Goal: Find specific page/section: Find specific page/section

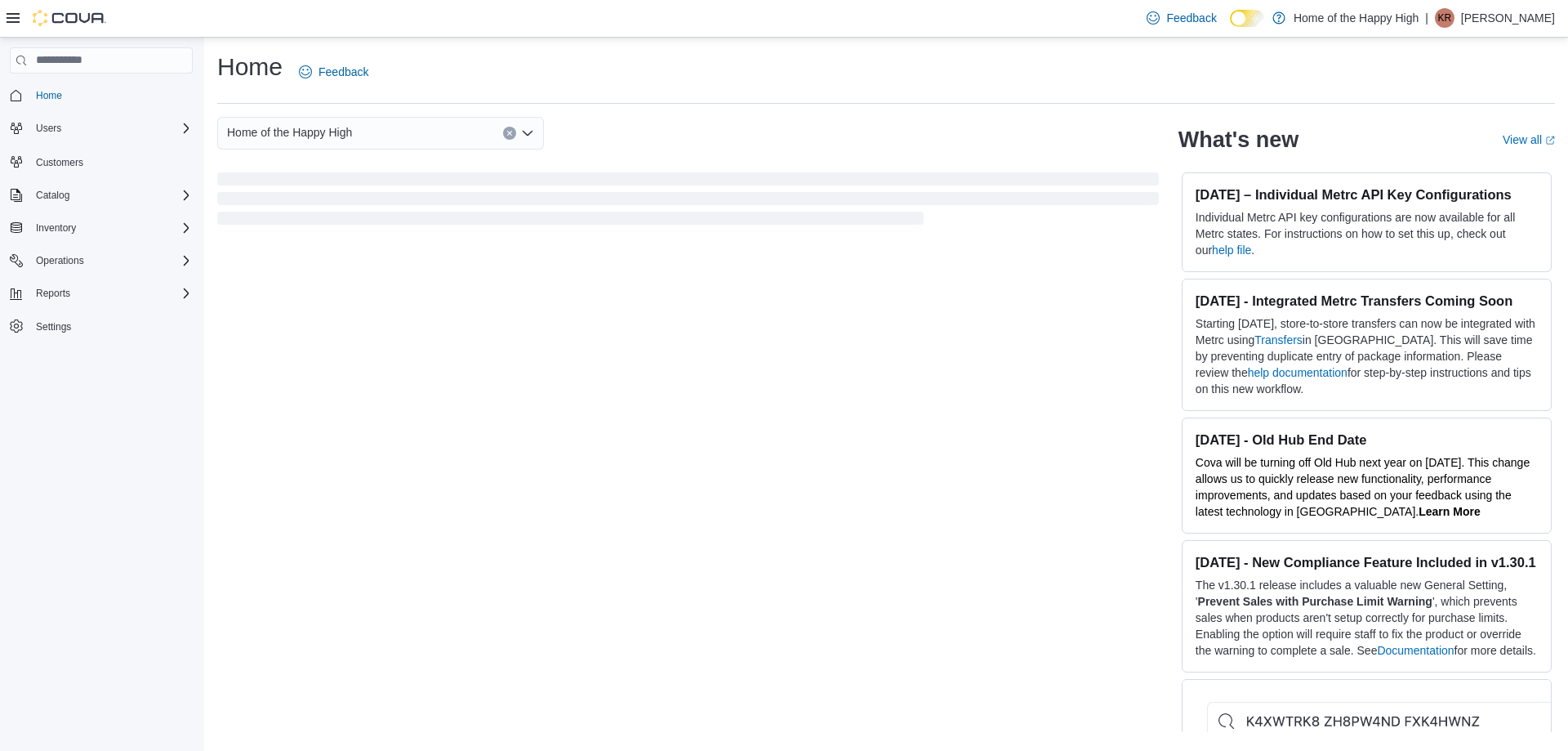
click at [1478, 32] on div "Feedback Dark Mode Home of the Happy High | KR [PERSON_NAME]" at bounding box center [1347, 18] width 415 height 33
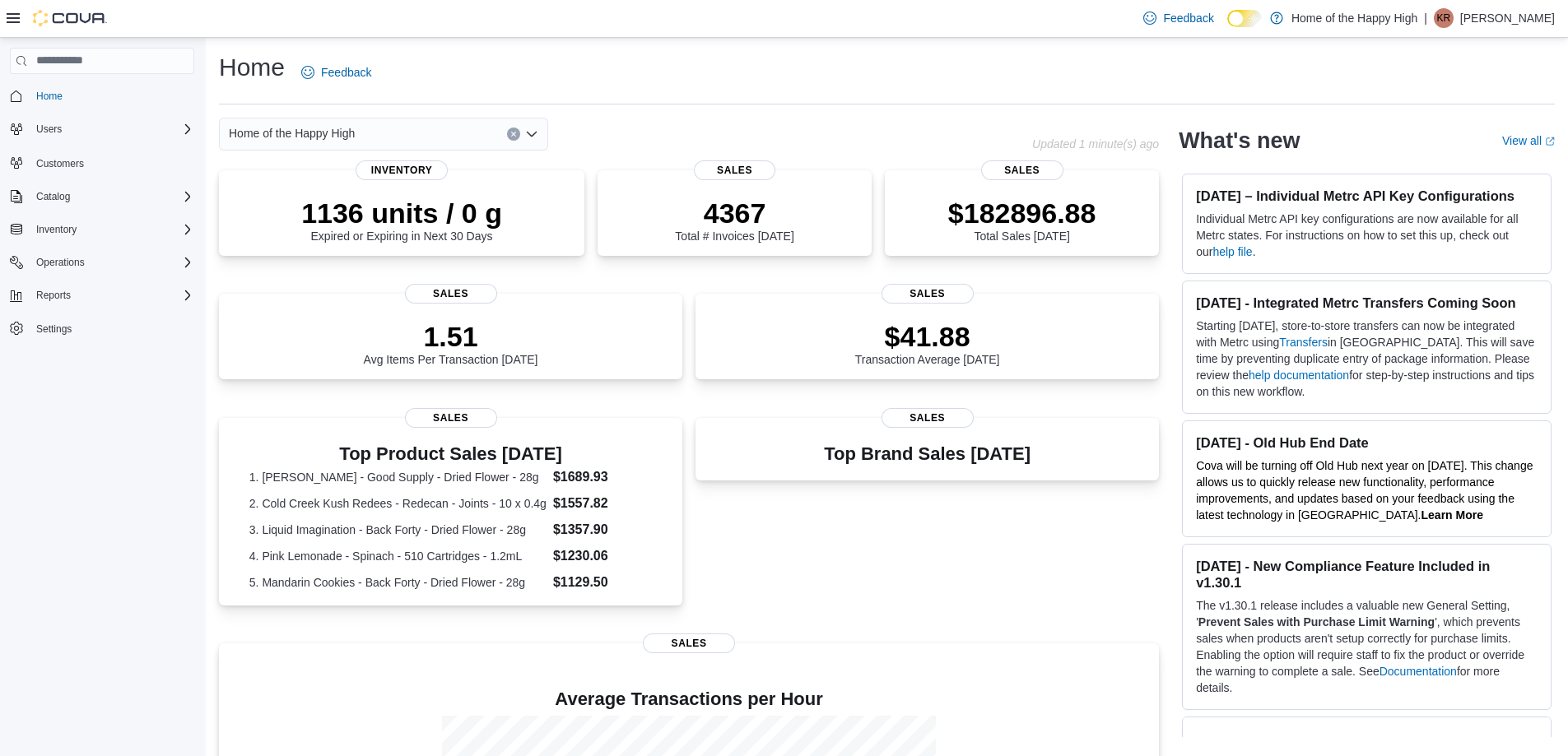
click at [1476, 17] on p "[PERSON_NAME]" at bounding box center [1508, 18] width 95 height 20
click at [1311, 82] on div "Home Feedback" at bounding box center [887, 72] width 1336 height 43
click at [1437, 16] on span "KR" at bounding box center [1445, 18] width 14 height 20
click at [1436, 116] on span "Cova Learning" at bounding box center [1464, 120] width 75 height 17
click at [532, 67] on div "Home Feedback" at bounding box center [887, 72] width 1336 height 43
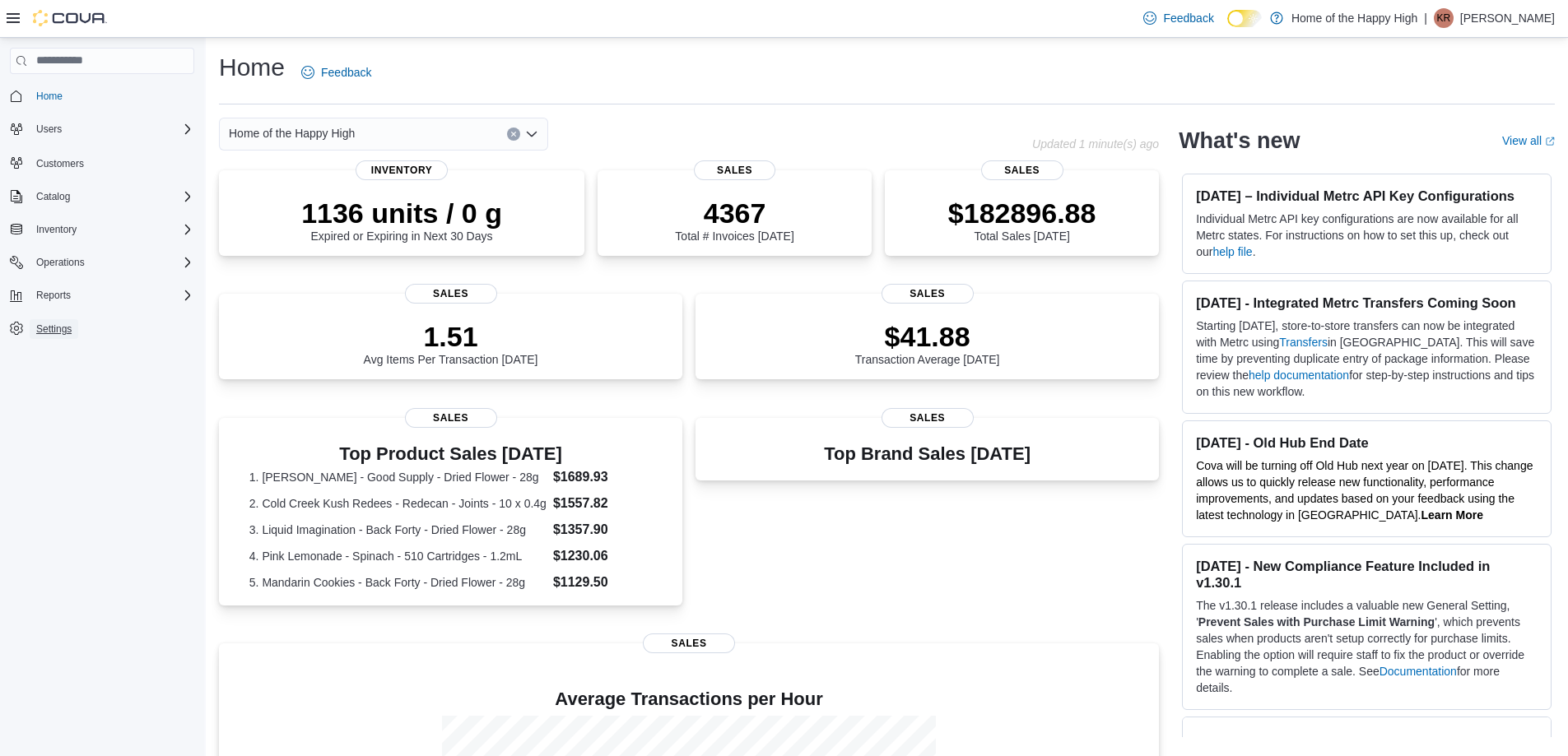
click at [74, 327] on link "Settings" at bounding box center [53, 329] width 49 height 20
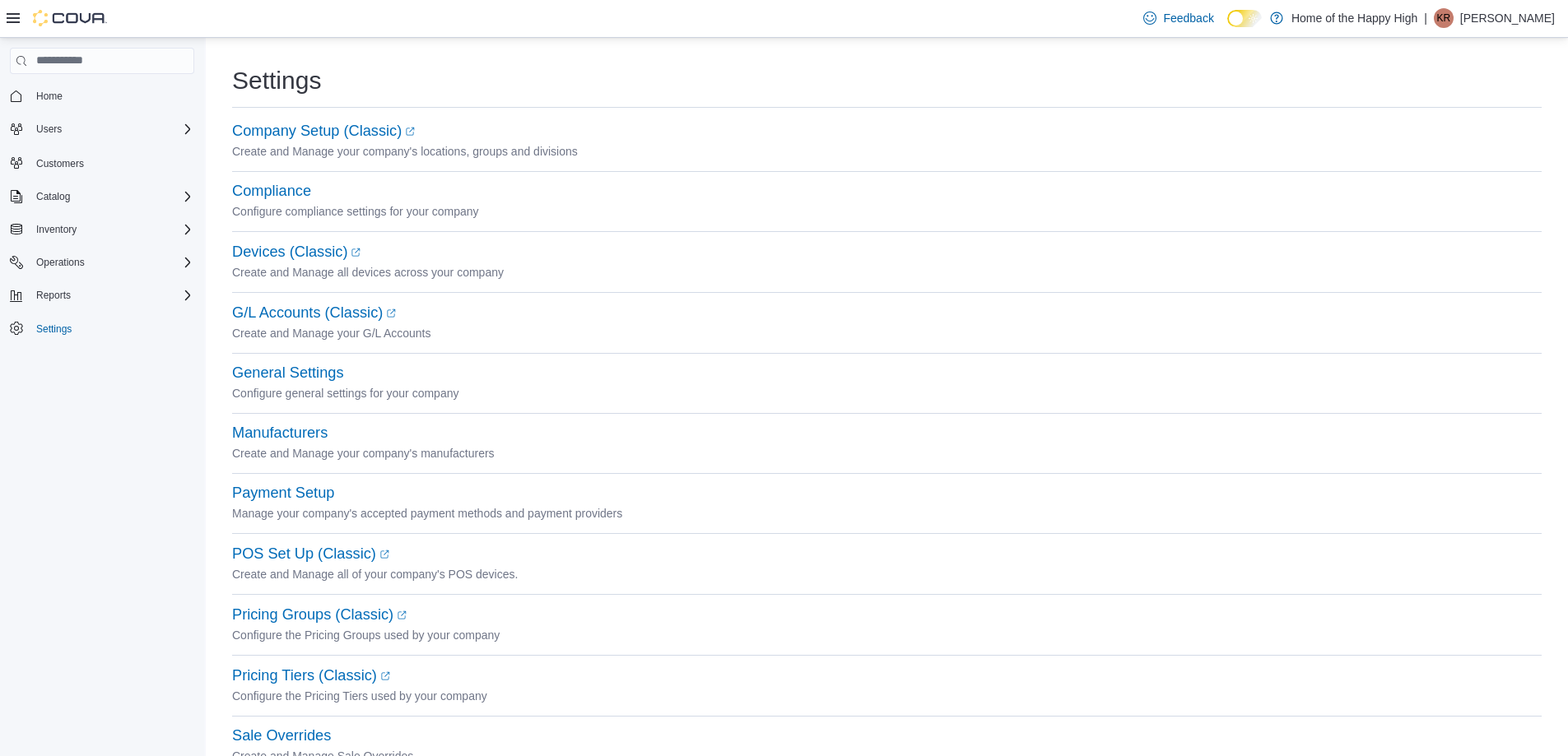
click at [8, 20] on icon at bounding box center [12, 18] width 13 height 13
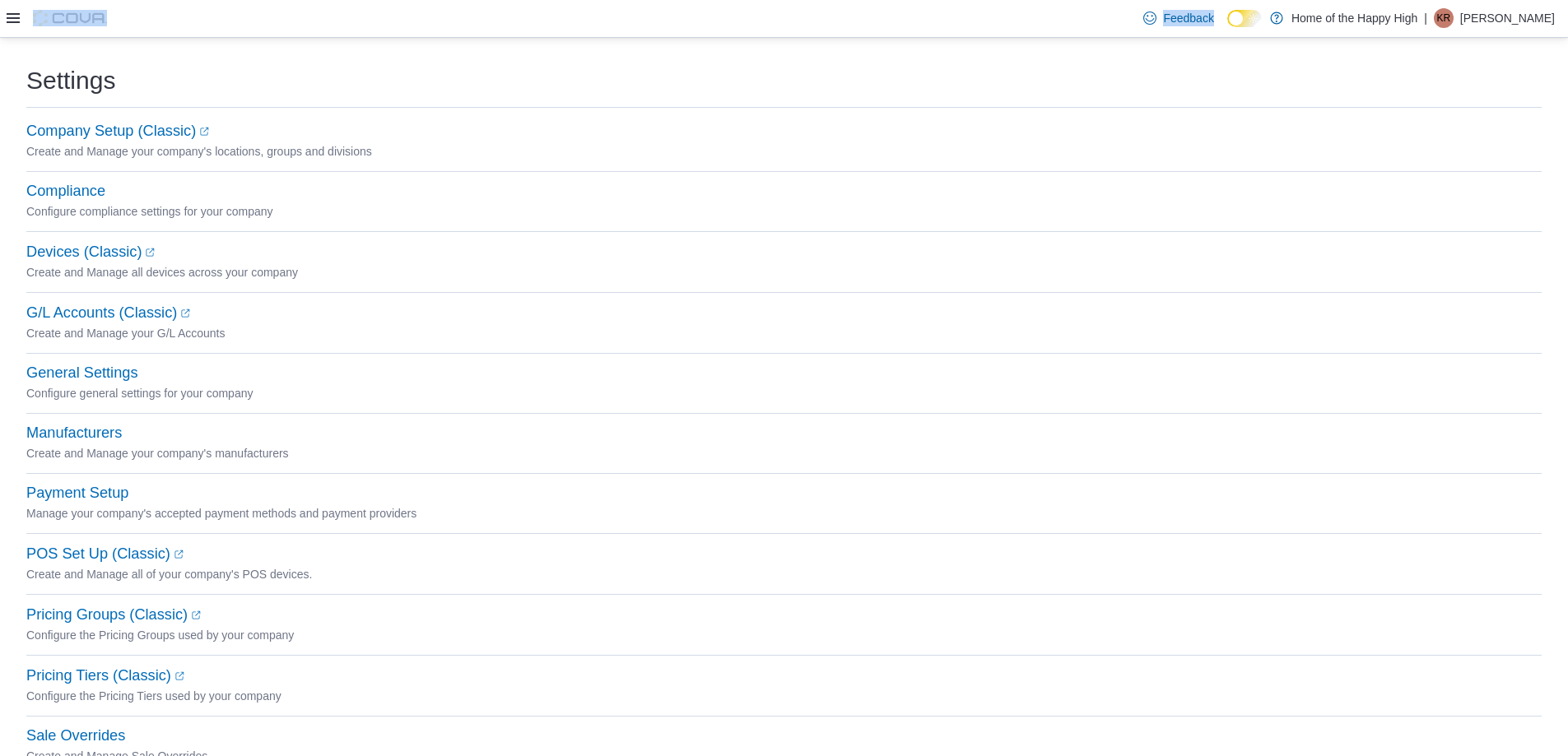
click at [8, 20] on icon at bounding box center [12, 18] width 13 height 13
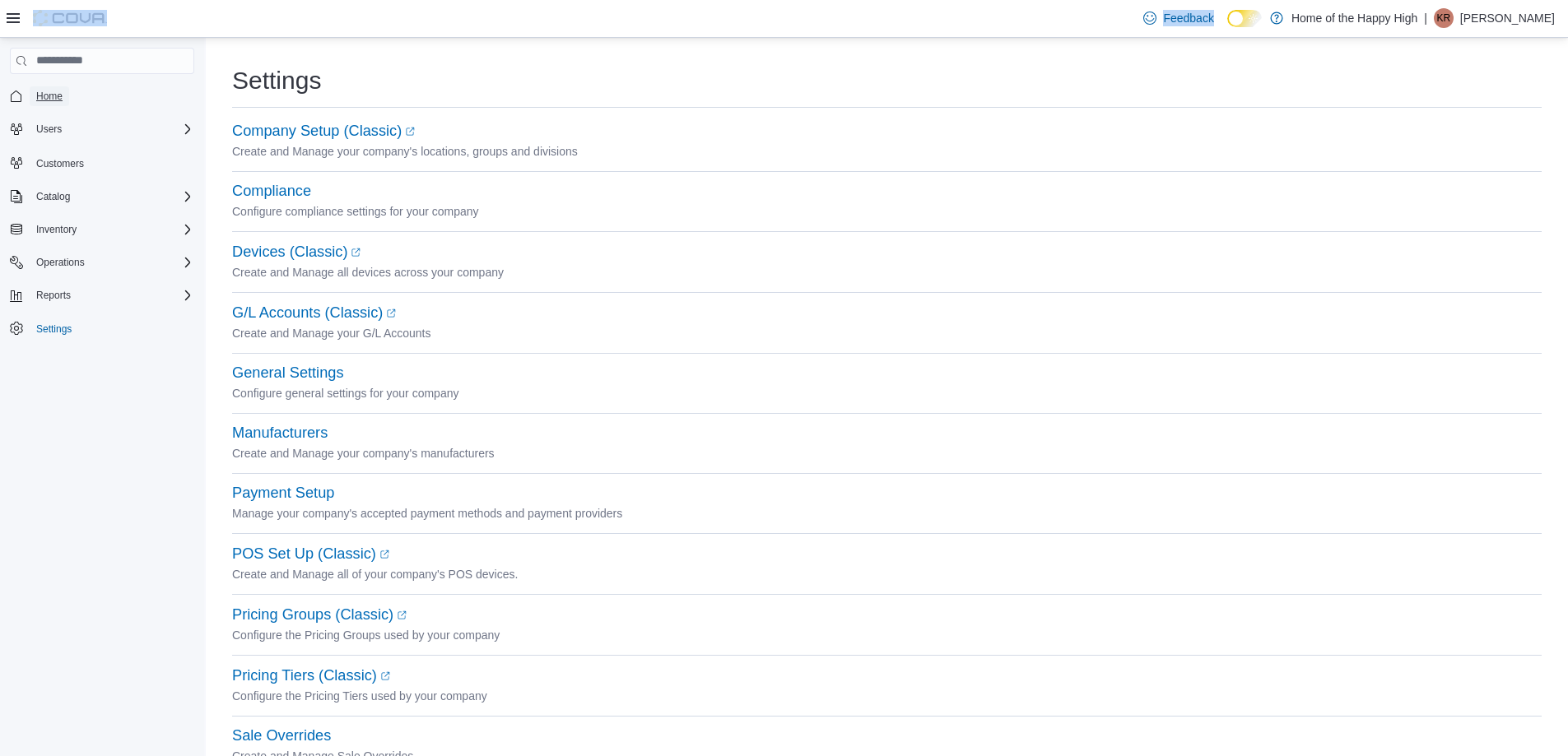
click at [53, 98] on span "Home" at bounding box center [50, 96] width 27 height 13
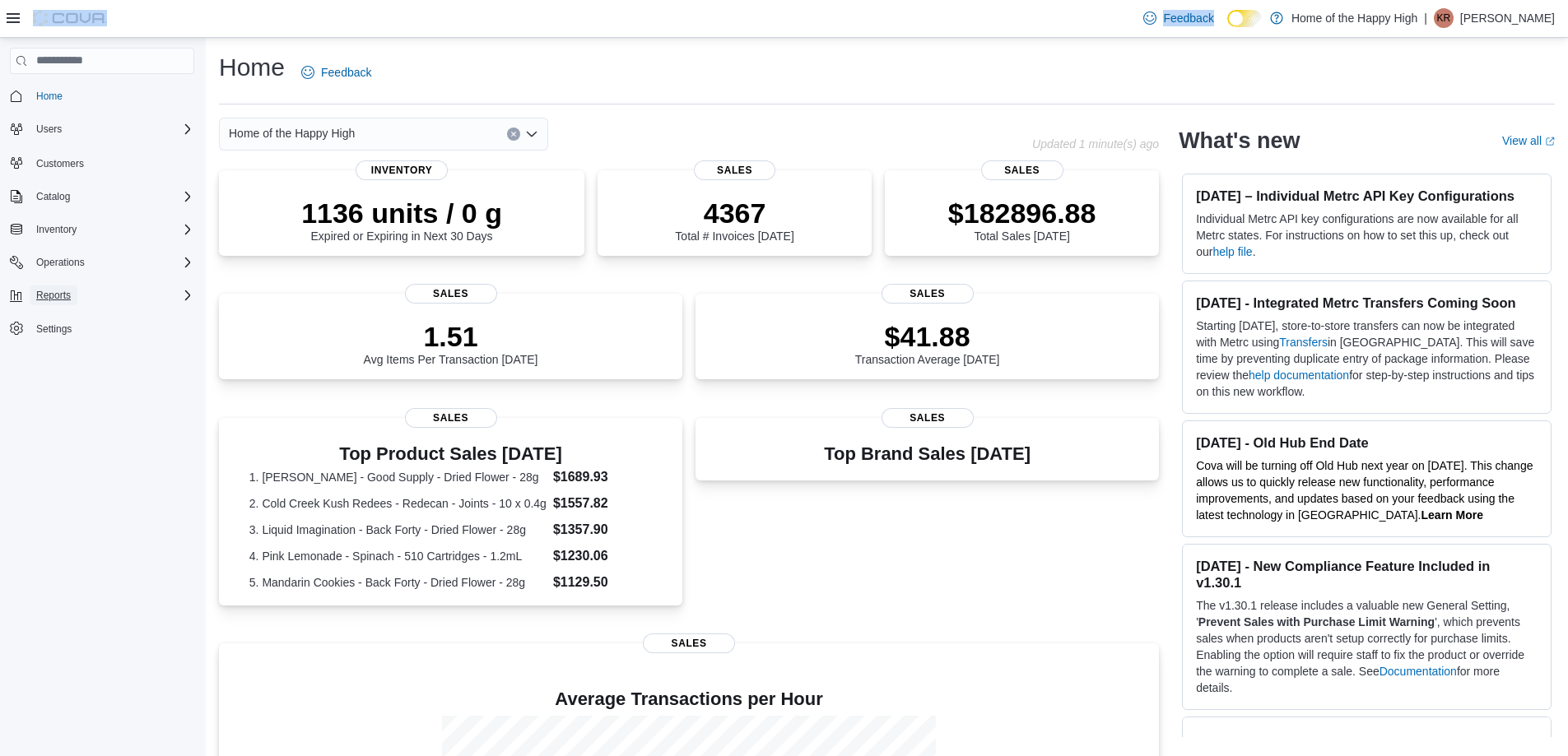
click at [62, 293] on span "Reports" at bounding box center [53, 295] width 35 height 13
click at [62, 359] on span "Reports" at bounding box center [46, 364] width 35 height 13
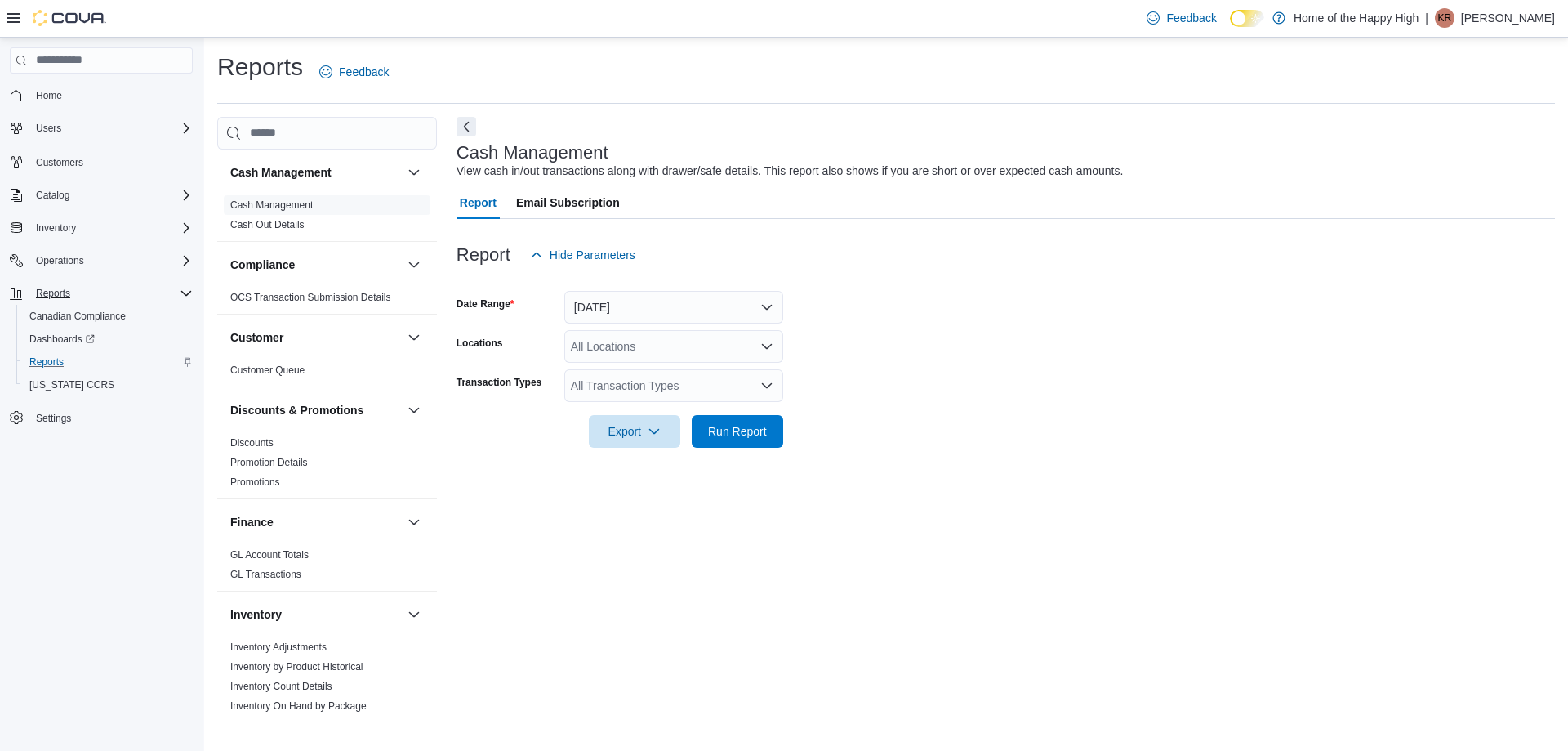
click at [1445, 18] on div "| KR Kimberly Ravenwood" at bounding box center [1490, 18] width 129 height 19
click at [1422, 158] on button "Sign Out" at bounding box center [1473, 160] width 151 height 26
